Goal: Task Accomplishment & Management: Complete application form

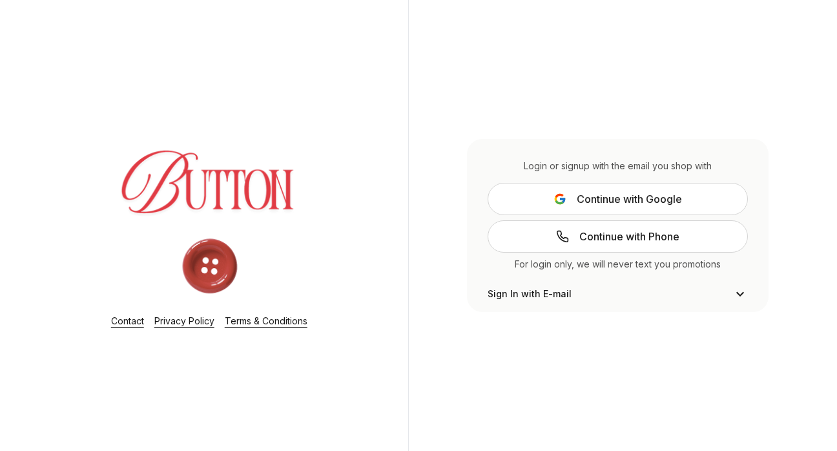
click at [550, 294] on span "Sign In with E-mail" at bounding box center [530, 294] width 84 height 13
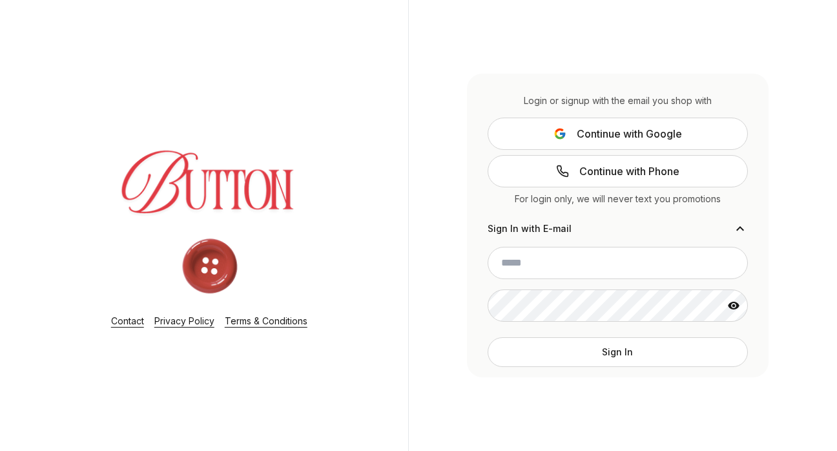
click at [582, 175] on span "Continue with Phone" at bounding box center [630, 171] width 100 height 16
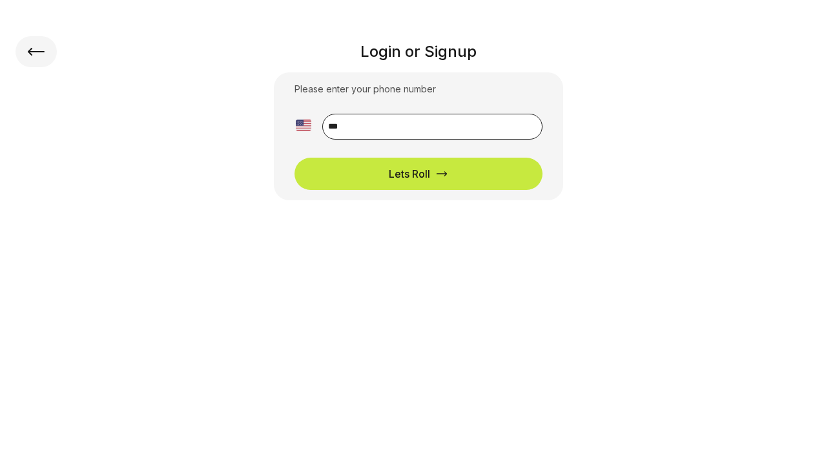
click at [514, 131] on input "**" at bounding box center [432, 127] width 220 height 26
type input "**********"
click at [422, 179] on div "Lets Roll" at bounding box center [409, 174] width 41 height 16
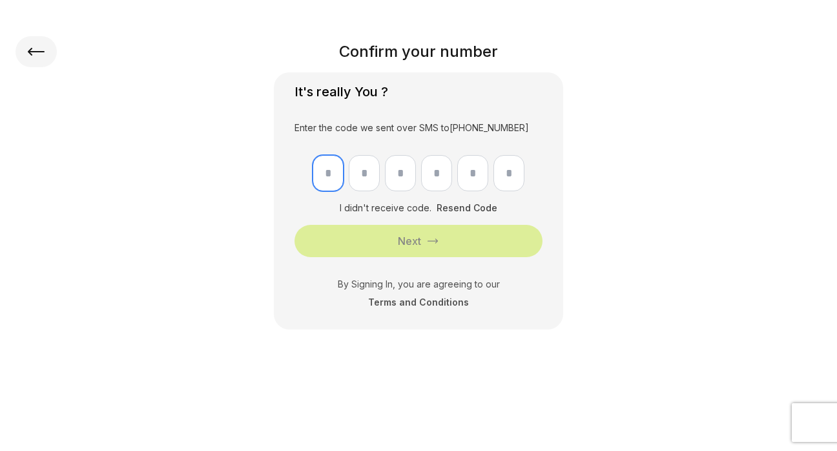
click at [337, 165] on input "text" at bounding box center [328, 173] width 31 height 36
type input "*"
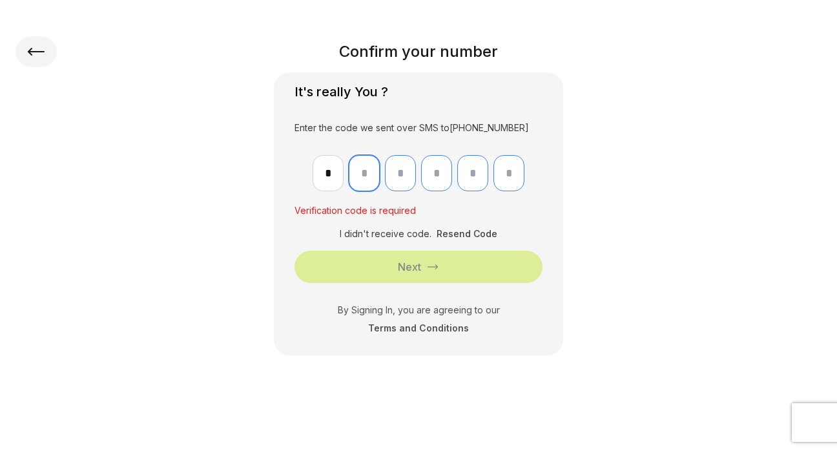
type input "*"
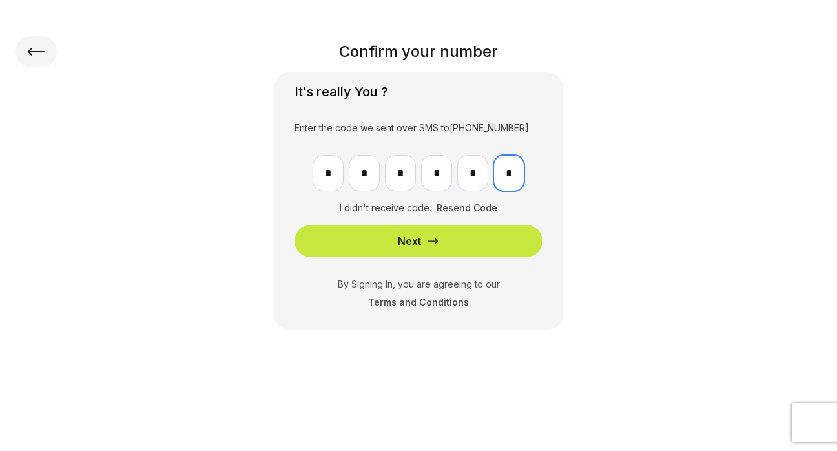
type input "*"
click at [337, 228] on button "Next" at bounding box center [419, 241] width 248 height 32
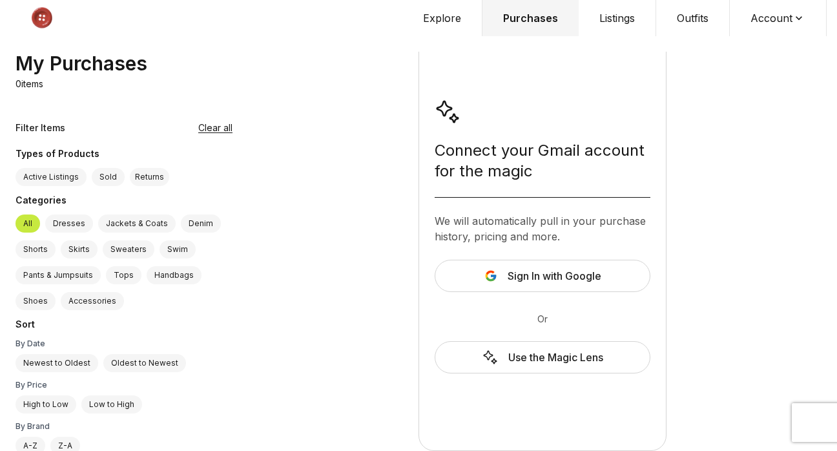
scroll to position [31, 0]
click at [617, 16] on button "Listings" at bounding box center [618, 18] width 78 height 36
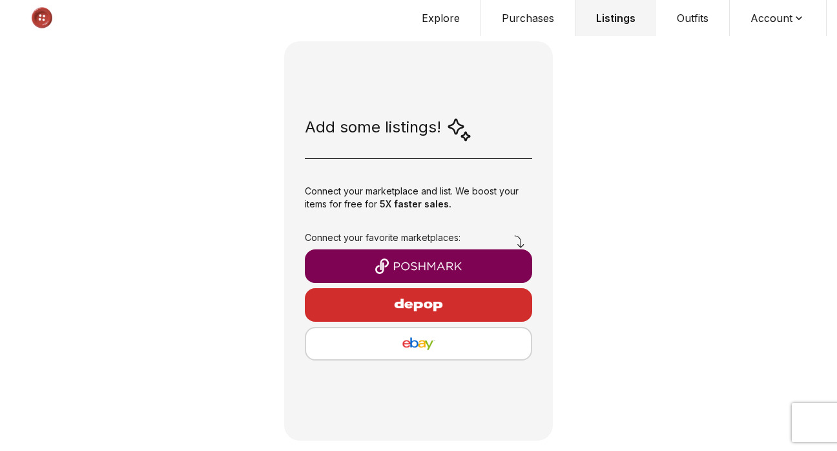
click at [602, 19] on button "Listings" at bounding box center [616, 18] width 81 height 36
click at [534, 12] on button "Purchases" at bounding box center [528, 18] width 94 height 36
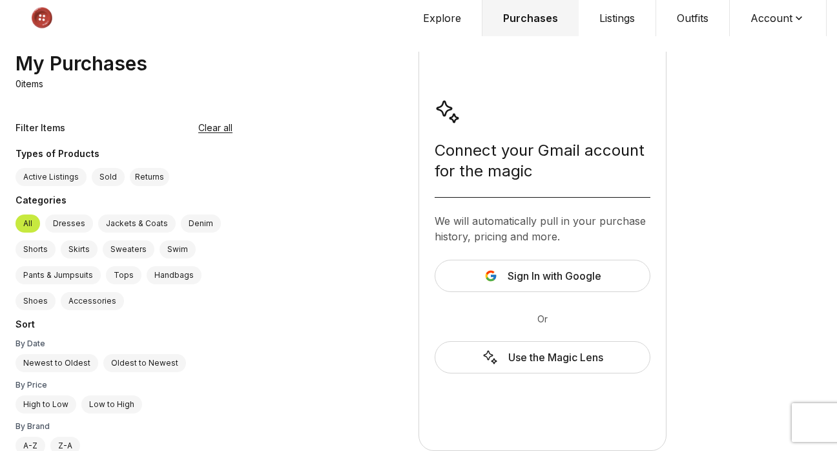
click at [489, 368] on div "Use the Magic Lens" at bounding box center [543, 357] width 216 height 32
